Goal: Transaction & Acquisition: Purchase product/service

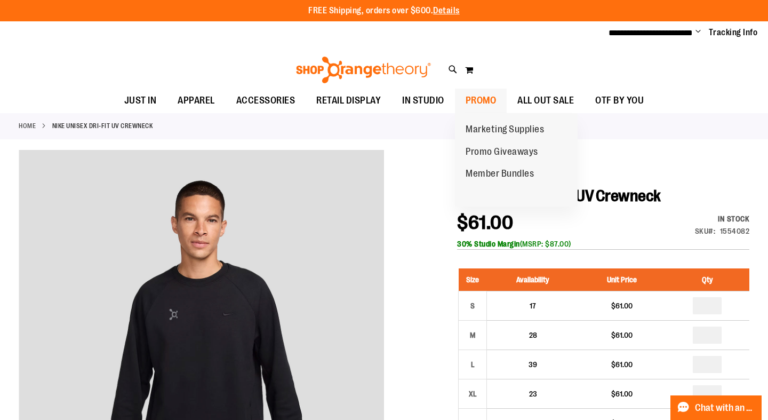
click at [481, 93] on span "PROMO" at bounding box center [481, 101] width 31 height 24
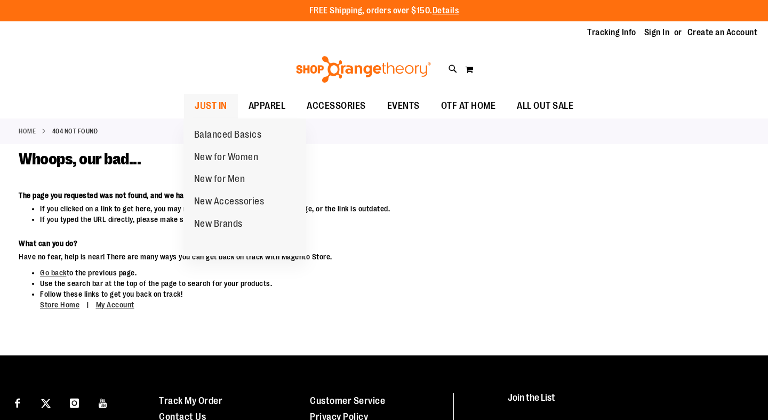
click at [214, 105] on span "JUST IN" at bounding box center [211, 106] width 33 height 24
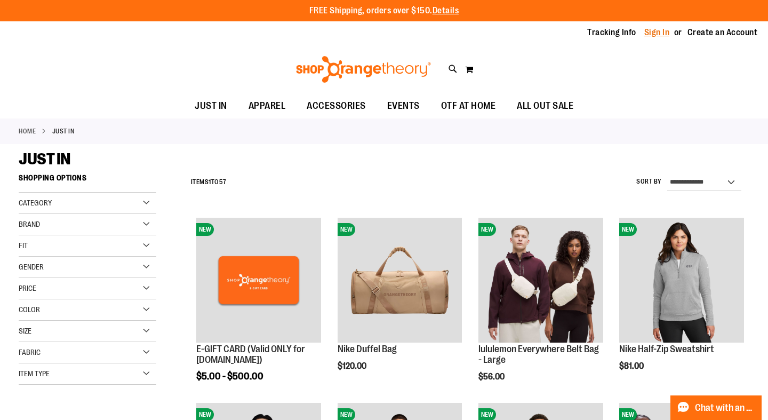
click at [655, 34] on link "Sign In" at bounding box center [657, 33] width 26 height 12
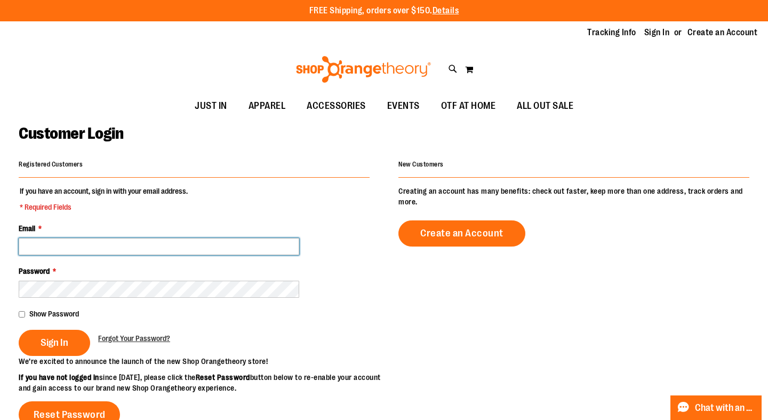
type input "**********"
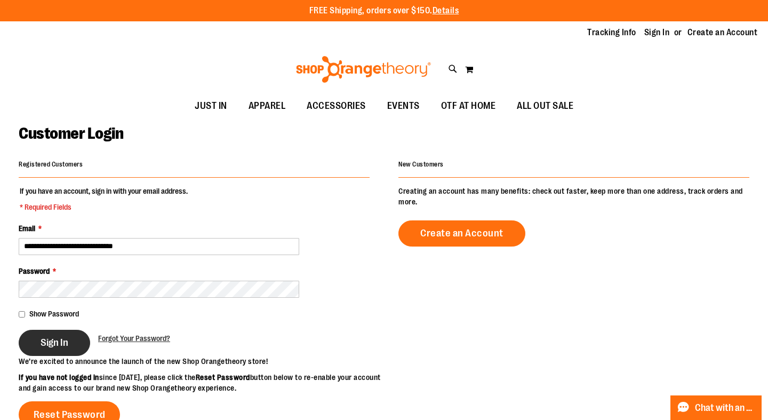
click at [51, 346] on span "Sign In" at bounding box center [55, 343] width 28 height 12
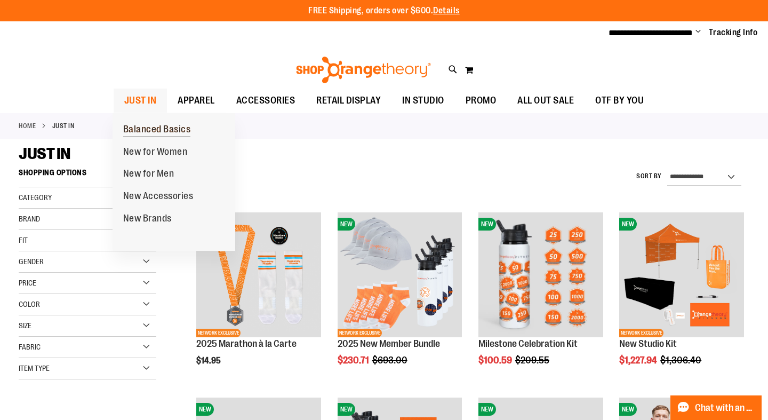
click at [156, 126] on span "Balanced Basics" at bounding box center [157, 130] width 68 height 13
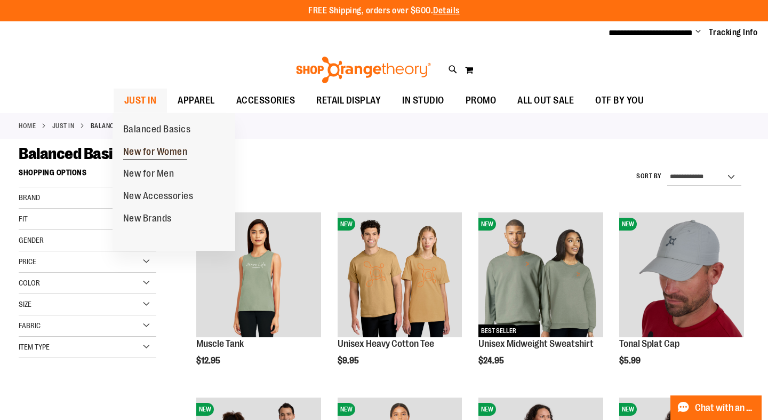
click at [149, 149] on span "New for Women" at bounding box center [155, 152] width 65 height 13
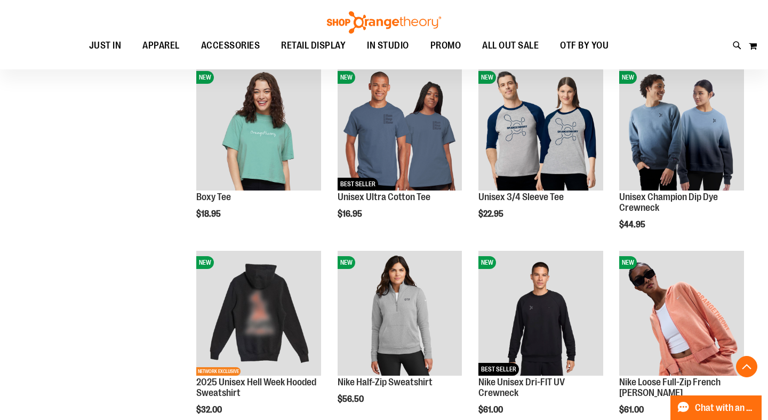
scroll to position [332, 0]
